Goal: Task Accomplishment & Management: Complete application form

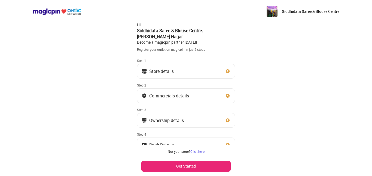
click at [228, 68] on img at bounding box center [227, 70] width 5 height 5
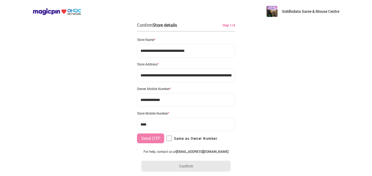
type input "**********"
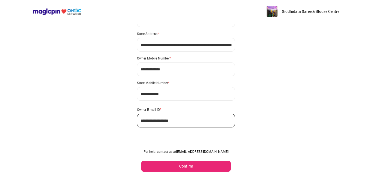
scroll to position [31, 0]
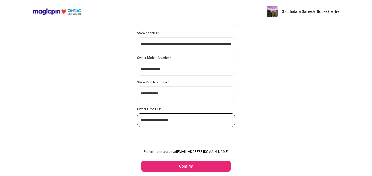
click at [200, 167] on button "Confirm" at bounding box center [185, 166] width 89 height 11
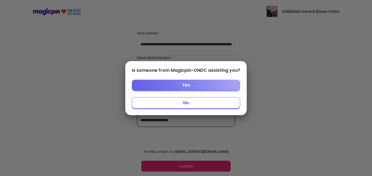
click at [215, 83] on button "Yes" at bounding box center [186, 85] width 108 height 11
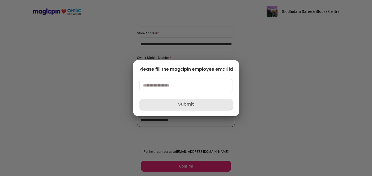
click at [213, 85] on input at bounding box center [186, 85] width 93 height 14
click at [317, 93] on div at bounding box center [186, 88] width 372 height 176
click at [189, 81] on input at bounding box center [186, 85] width 93 height 14
click at [311, 43] on div at bounding box center [186, 88] width 372 height 176
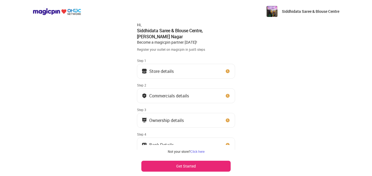
scroll to position [19, 0]
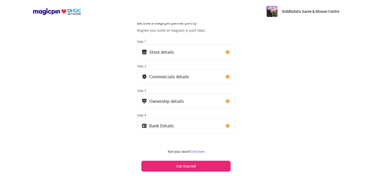
click at [231, 46] on button "Store details" at bounding box center [186, 52] width 98 height 15
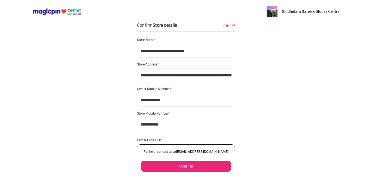
scroll to position [31, 0]
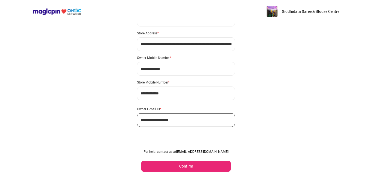
click at [190, 167] on button "Confirm" at bounding box center [185, 166] width 89 height 11
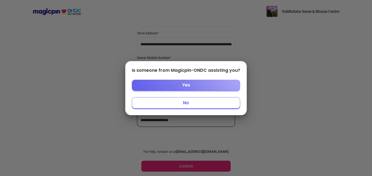
click at [212, 105] on button "No" at bounding box center [186, 102] width 108 height 11
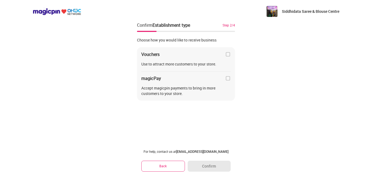
scroll to position [0, 0]
click at [177, 102] on div "Choose how you would like to receive business Vouchers Use to attract more cust…" at bounding box center [186, 71] width 98 height 76
click at [185, 94] on div "Accept magicpin payments to bring in more customers to your store." at bounding box center [185, 90] width 89 height 11
click at [228, 79] on img at bounding box center [227, 77] width 5 height 5
click at [227, 54] on img at bounding box center [227, 54] width 5 height 5
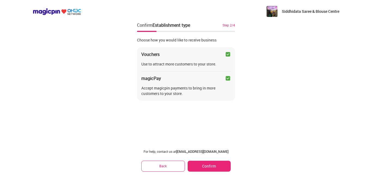
click at [205, 165] on button "Confirm" at bounding box center [209, 166] width 43 height 11
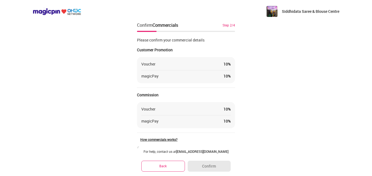
click at [183, 63] on div "Voucher 10 %" at bounding box center [185, 63] width 89 height 5
click at [212, 83] on div "Please confirm your commercial details Customer Promotion Voucher 10 % magicPay…" at bounding box center [186, 87] width 98 height 108
click at [218, 67] on div "Voucher 10 % magicPay 10 %" at bounding box center [186, 70] width 98 height 26
click at [214, 86] on div "Please confirm your commercial details Customer Promotion Voucher 10 % magicPay…" at bounding box center [186, 87] width 98 height 108
click at [210, 101] on div "Please confirm your commercial details Customer Promotion Voucher 10 % magicPay…" at bounding box center [186, 87] width 98 height 108
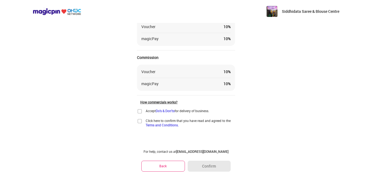
scroll to position [38, 0]
click at [202, 111] on div "Accept Do's & Don'ts for delivery of business." at bounding box center [178, 110] width 64 height 4
click at [198, 119] on span "Click here to confirm that you have read and agreed to the Terms and Conditions." at bounding box center [190, 122] width 89 height 9
click at [139, 122] on img at bounding box center [139, 120] width 5 height 5
click at [140, 111] on img at bounding box center [139, 110] width 5 height 5
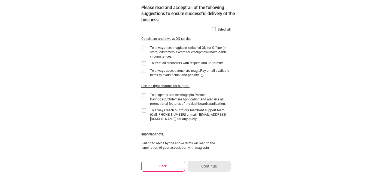
scroll to position [0, 0]
click at [146, 48] on img at bounding box center [143, 48] width 5 height 5
click at [145, 63] on img at bounding box center [143, 63] width 5 height 5
click at [144, 74] on div "To always accept vouchers, magicPay on all available items to avoid denial and …" at bounding box center [185, 72] width 89 height 9
click at [144, 72] on img at bounding box center [143, 70] width 5 height 5
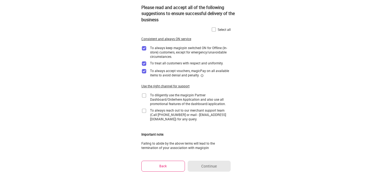
click at [146, 96] on img at bounding box center [143, 95] width 5 height 5
click at [146, 108] on img at bounding box center [143, 110] width 5 height 5
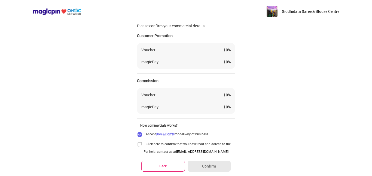
scroll to position [38, 0]
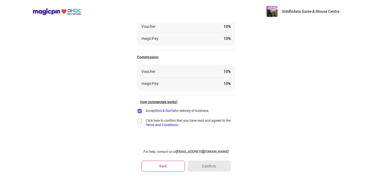
click at [141, 120] on img at bounding box center [139, 120] width 5 height 5
click at [210, 167] on button "Confirm" at bounding box center [209, 166] width 43 height 11
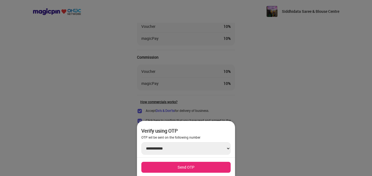
click at [195, 166] on button "Send OTP" at bounding box center [185, 167] width 89 height 11
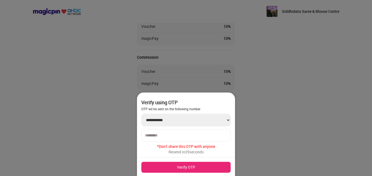
click at [180, 135] on input "number" at bounding box center [186, 135] width 82 height 4
type input "******"
click at [178, 166] on button "Verify OTP" at bounding box center [185, 167] width 89 height 11
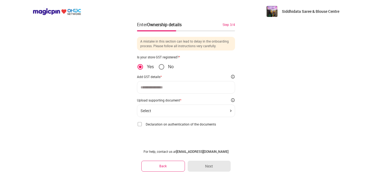
scroll to position [1, 0]
click at [168, 69] on p "No" at bounding box center [170, 66] width 5 height 5
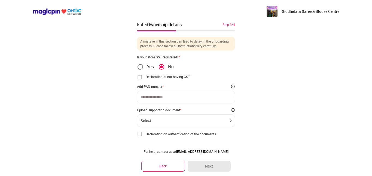
click at [167, 78] on span "Declaration of not having GST" at bounding box center [168, 76] width 44 height 4
click at [142, 77] on img at bounding box center [139, 76] width 5 height 5
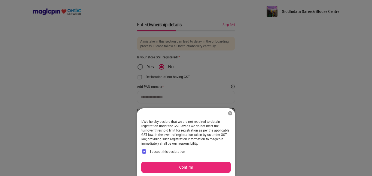
click at [186, 169] on button "Confirm" at bounding box center [185, 167] width 89 height 11
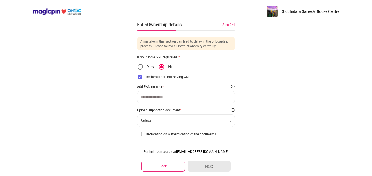
click at [180, 94] on div at bounding box center [186, 97] width 98 height 13
click at [178, 99] on div at bounding box center [186, 97] width 98 height 13
click at [232, 98] on div at bounding box center [186, 97] width 98 height 13
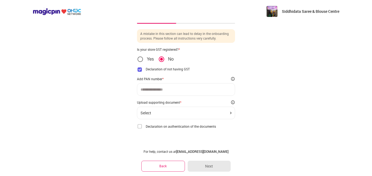
scroll to position [10, 0]
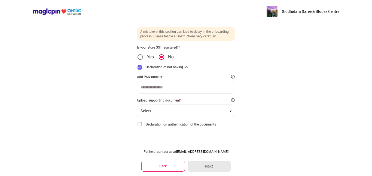
click at [192, 112] on div "Select" at bounding box center [186, 110] width 91 height 4
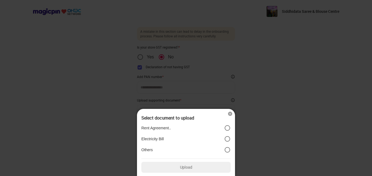
click at [151, 150] on p "Others" at bounding box center [146, 149] width 11 height 5
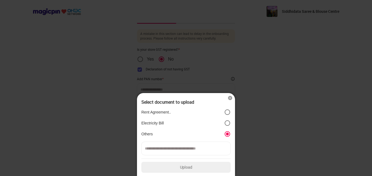
scroll to position [8, 0]
click at [192, 123] on label "Electricity Bill" at bounding box center [185, 123] width 89 height 7
click at [220, 132] on label "Others" at bounding box center [185, 134] width 89 height 7
click at [230, 99] on img at bounding box center [230, 97] width 5 height 5
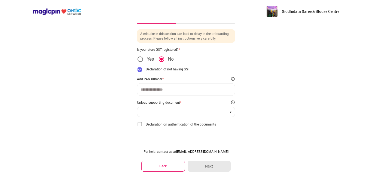
click at [246, 116] on div "Siddhidata Saree & Blouse Centre Enter Ownership details Step 3/4 A mistake in …" at bounding box center [186, 84] width 372 height 184
click at [215, 89] on input at bounding box center [186, 89] width 91 height 4
type input "**********"
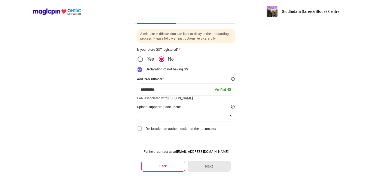
click at [211, 117] on div at bounding box center [186, 116] width 98 height 10
click at [230, 116] on img at bounding box center [230, 116] width 1 height 2
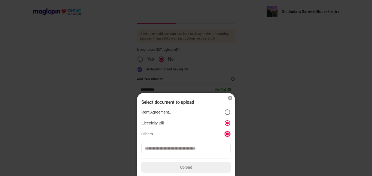
click at [227, 131] on icon "position" at bounding box center [227, 133] width 5 height 5
click at [199, 149] on input at bounding box center [185, 148] width 89 height 14
click at [230, 99] on img at bounding box center [230, 97] width 5 height 5
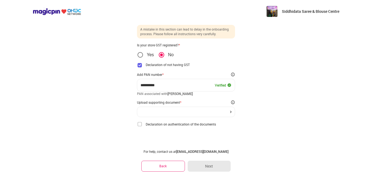
click at [230, 112] on div at bounding box center [186, 112] width 91 height 2
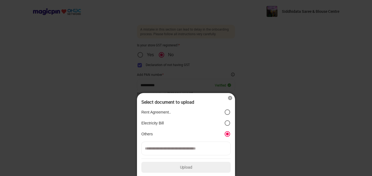
click at [177, 149] on input at bounding box center [185, 148] width 89 height 14
type input "*"
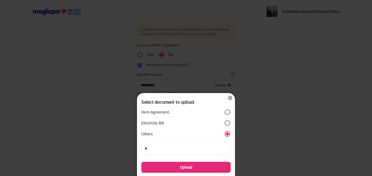
type input "**"
click at [191, 165] on div "Upload" at bounding box center [185, 167] width 89 height 11
click at [0, 0] on input "Upload" at bounding box center [0, 0] width 0 height 0
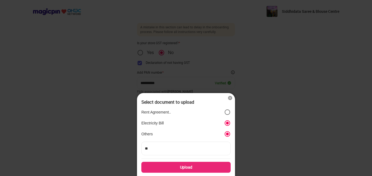
click at [230, 97] on img at bounding box center [230, 97] width 5 height 5
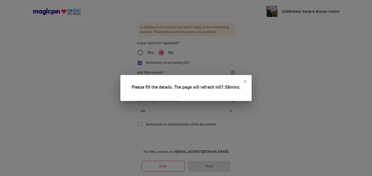
click at [247, 84] on div "Please fill the details. The page will refresh in 01:58 mins." at bounding box center [185, 88] width 131 height 26
click at [247, 83] on img at bounding box center [245, 81] width 5 height 5
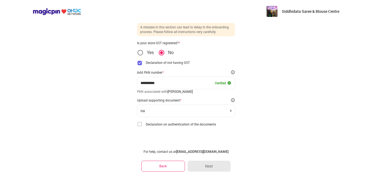
click at [266, 110] on div "**********" at bounding box center [186, 80] width 372 height 191
click at [187, 124] on span "Declaration on authentication of the documents" at bounding box center [181, 124] width 70 height 4
click at [142, 126] on img at bounding box center [139, 123] width 5 height 5
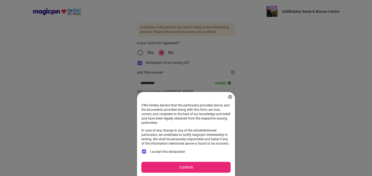
click at [191, 167] on button "Confirm" at bounding box center [185, 167] width 89 height 11
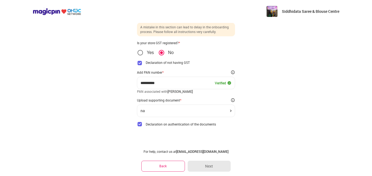
click at [209, 130] on div "**********" at bounding box center [186, 76] width 98 height 117
click at [222, 115] on div "na" at bounding box center [186, 110] width 98 height 13
click at [234, 110] on div "na" at bounding box center [186, 110] width 98 height 13
click at [254, 134] on div "**********" at bounding box center [186, 80] width 372 height 191
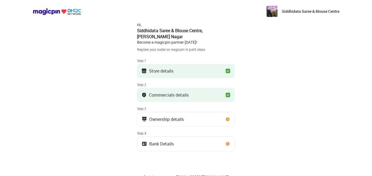
scroll to position [15, 0]
